Goal: Subscribe to service/newsletter

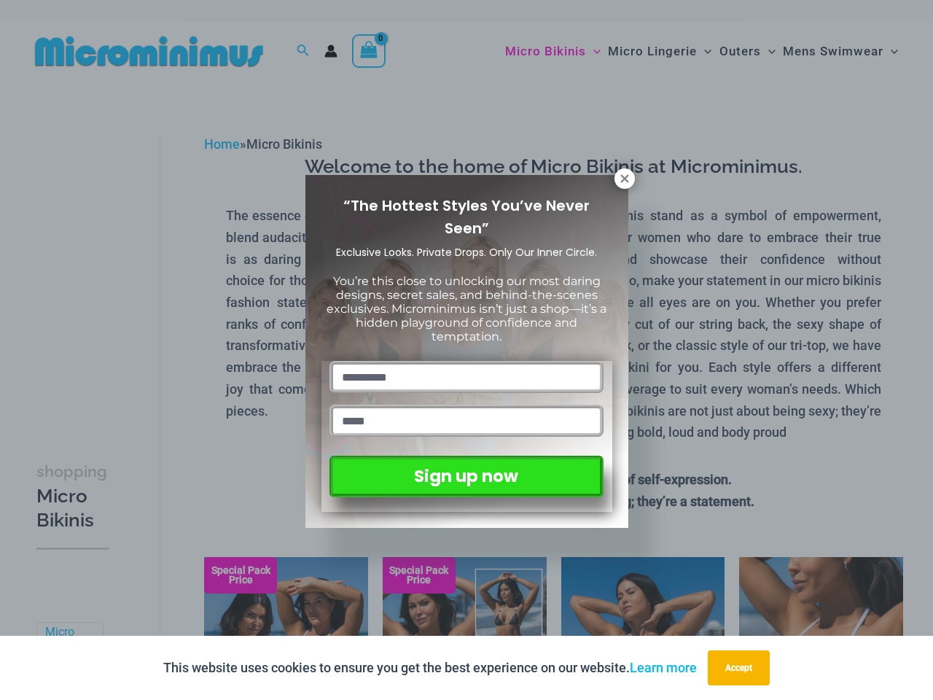
click at [467, 361] on input "text" at bounding box center [465, 377] width 273 height 32
click at [742, 668] on button "Accept" at bounding box center [739, 667] width 62 height 35
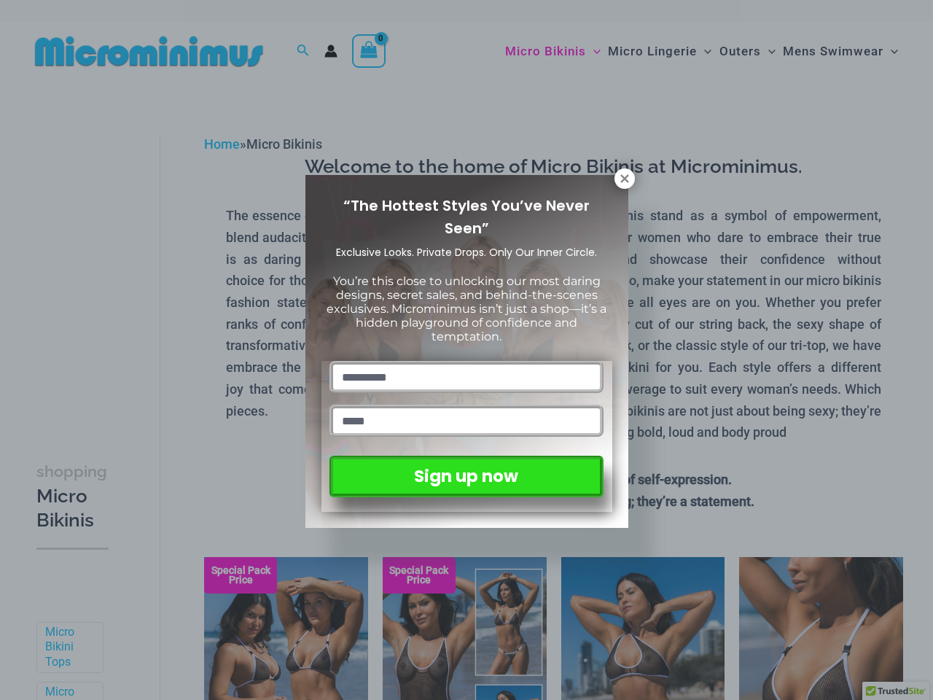
click at [467, 361] on input "text" at bounding box center [465, 377] width 273 height 32
click at [625, 179] on icon at bounding box center [624, 178] width 8 height 8
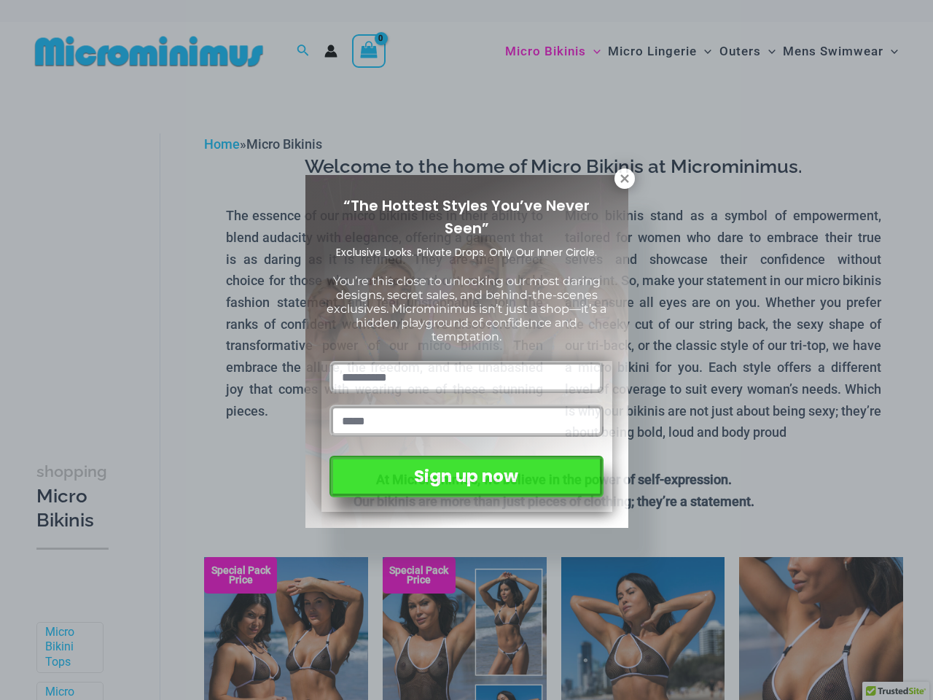
click at [625, 179] on icon at bounding box center [624, 178] width 8 height 8
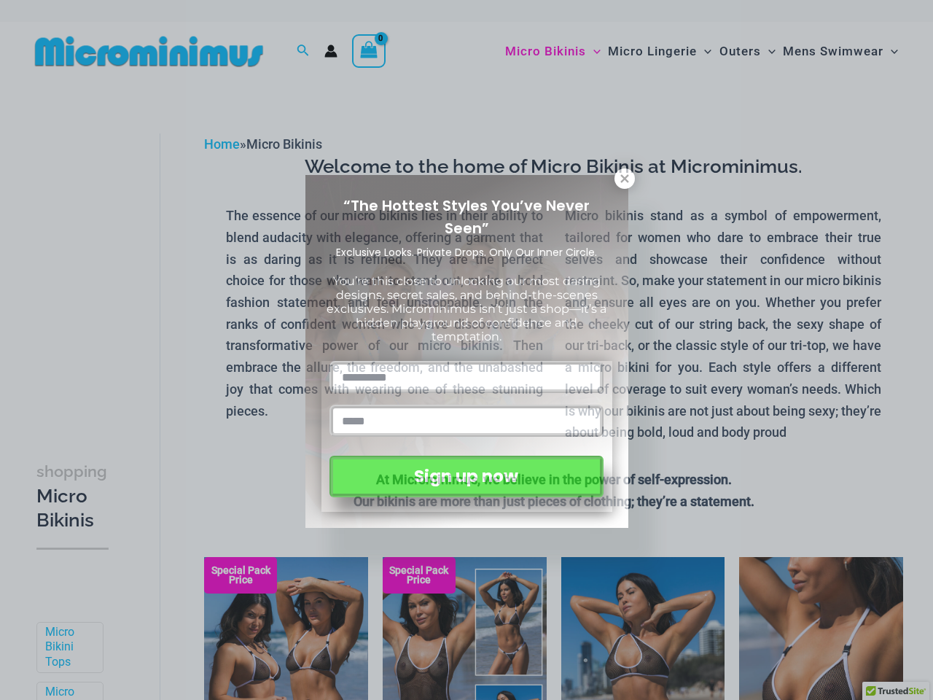
click at [624, 178] on icon at bounding box center [624, 178] width 8 height 8
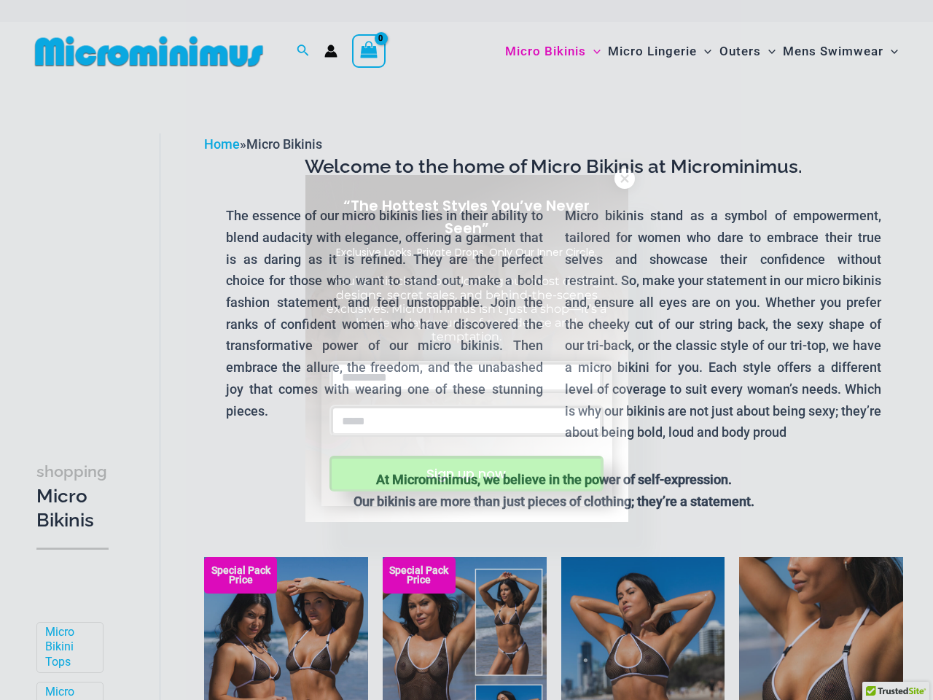
click at [466, 473] on button "Sign up now" at bounding box center [465, 474] width 273 height 36
